Goal: Transaction & Acquisition: Download file/media

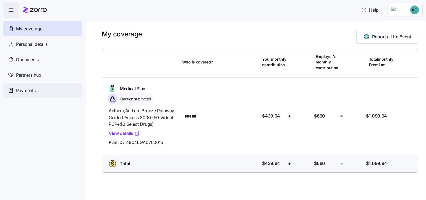
click at [22, 91] on span "Payments" at bounding box center [25, 90] width 19 height 7
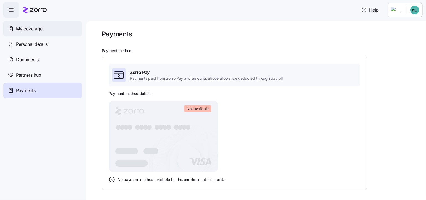
click at [41, 28] on span "My coverage" at bounding box center [29, 28] width 26 height 7
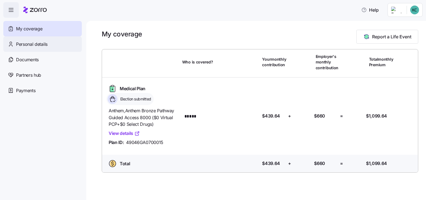
click at [42, 43] on span "Personal details" at bounding box center [32, 44] width 32 height 7
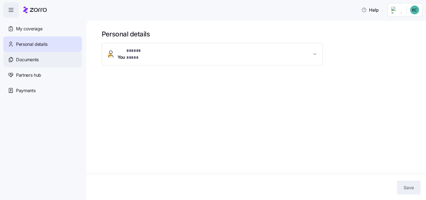
click at [38, 59] on span "Documents" at bounding box center [27, 59] width 23 height 7
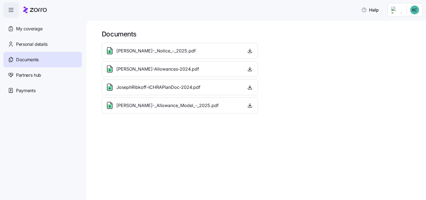
click at [155, 50] on span "[PERSON_NAME]-_Notice_-_2025.pdf" at bounding box center [155, 51] width 79 height 7
click at [251, 50] on icon "button" at bounding box center [250, 51] width 6 height 6
click at [248, 66] on icon "button" at bounding box center [250, 69] width 6 height 6
click at [249, 86] on icon "button" at bounding box center [250, 88] width 6 height 6
click at [248, 104] on icon "button" at bounding box center [250, 106] width 6 height 6
